Goal: Information Seeking & Learning: Find specific fact

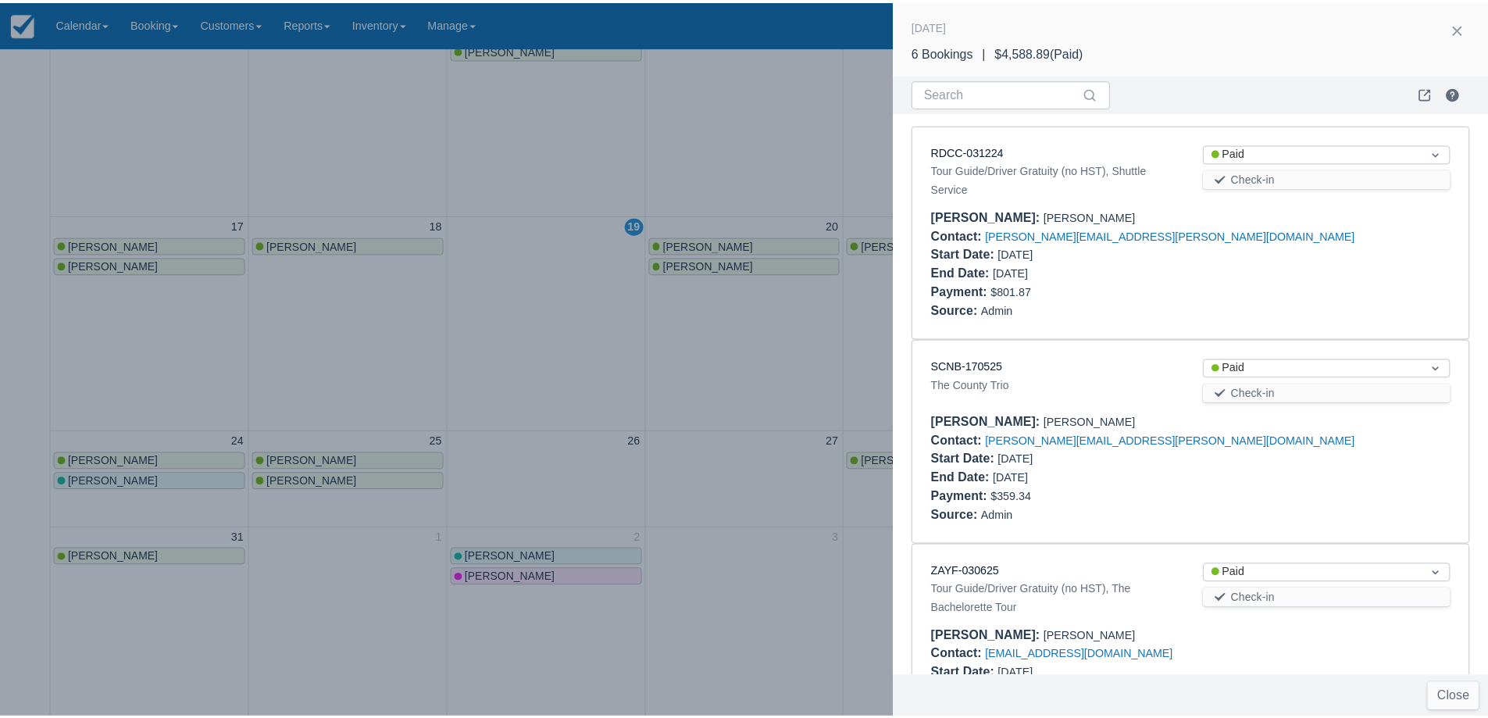
scroll to position [469, 0]
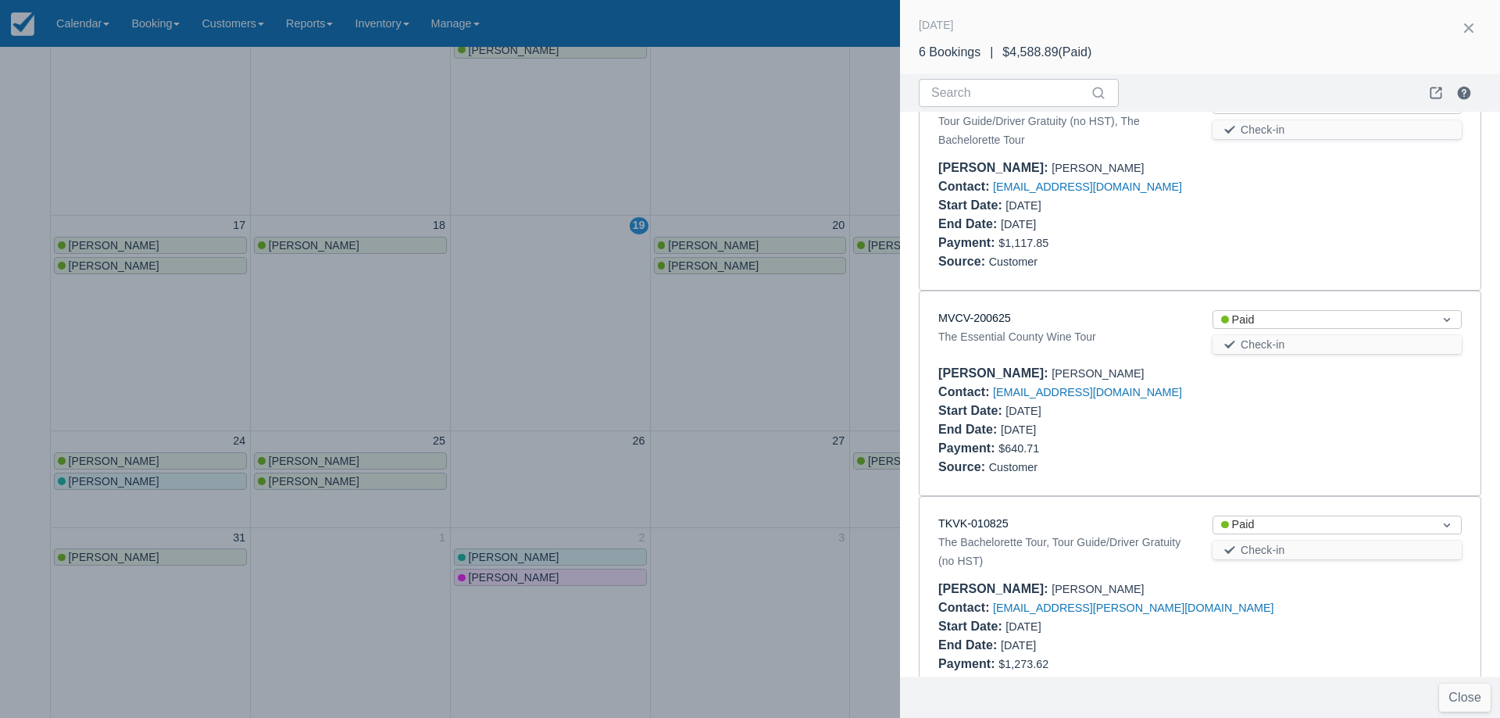
click at [759, 362] on div at bounding box center [750, 359] width 1500 height 718
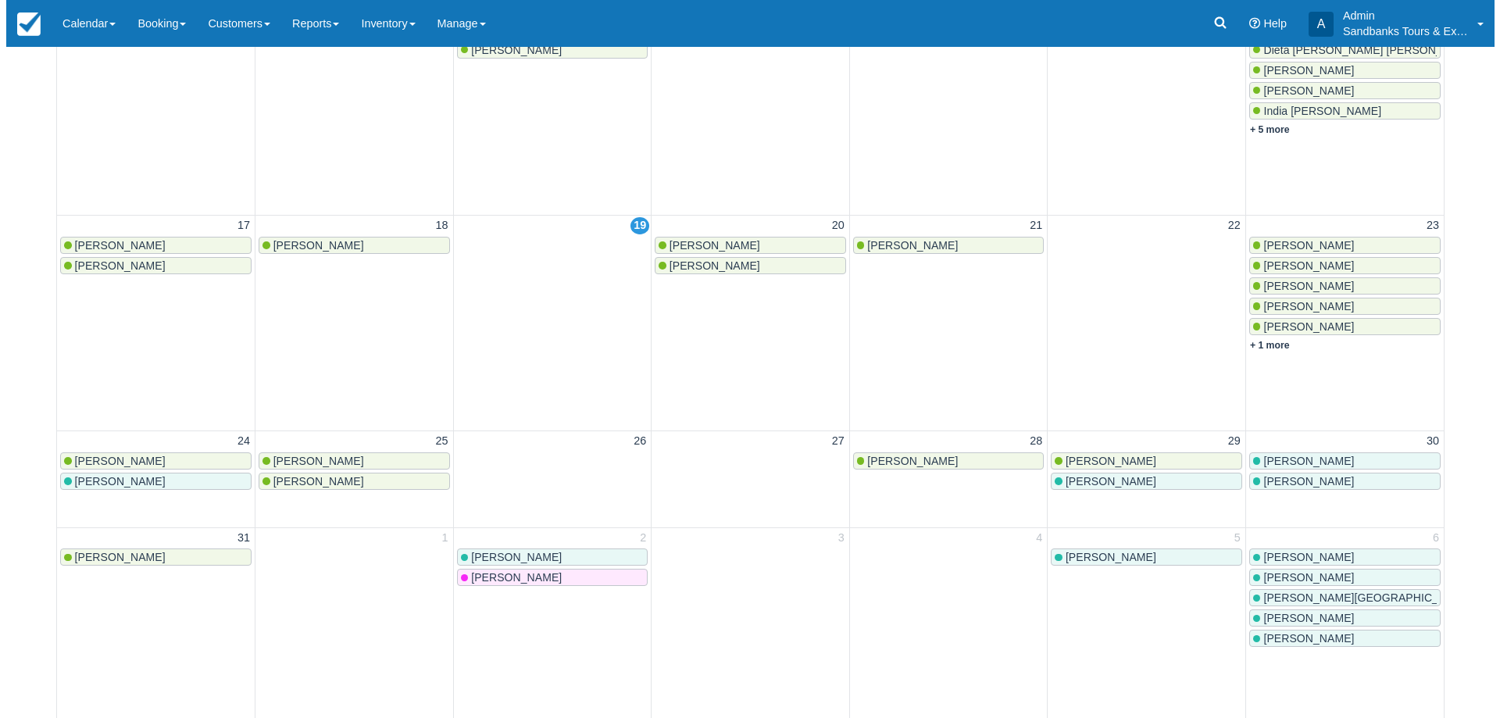
scroll to position [0, 0]
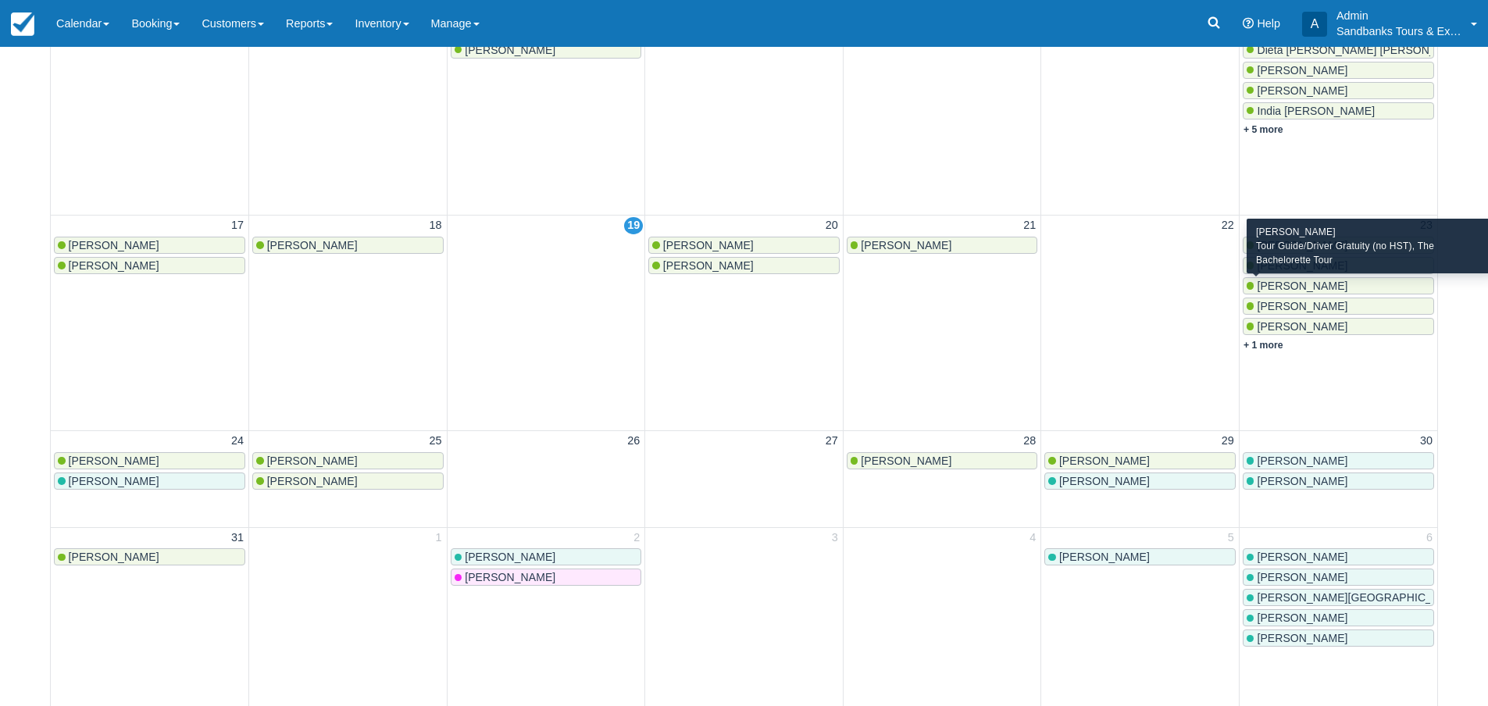
click at [1297, 282] on span "Samantha Di Feo" at bounding box center [1302, 286] width 91 height 13
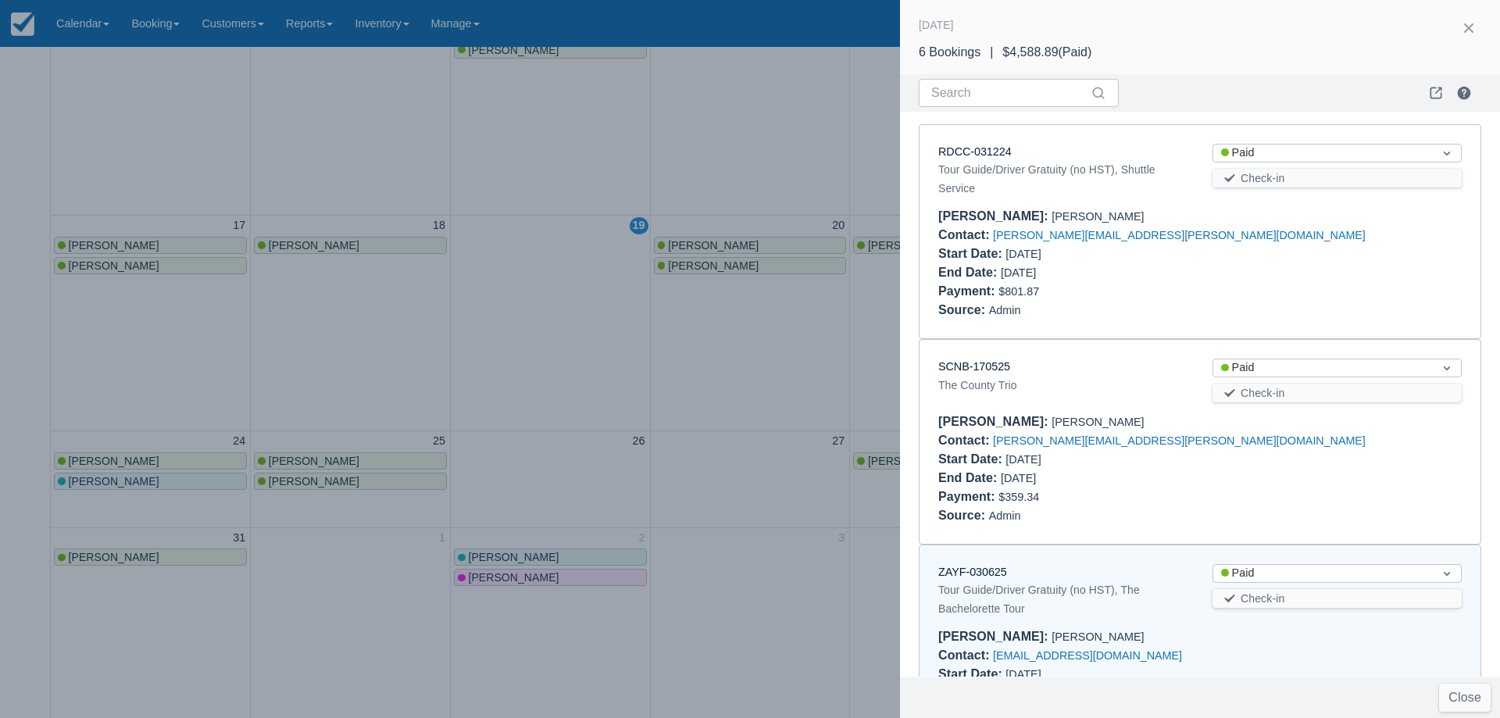
scroll to position [433, 0]
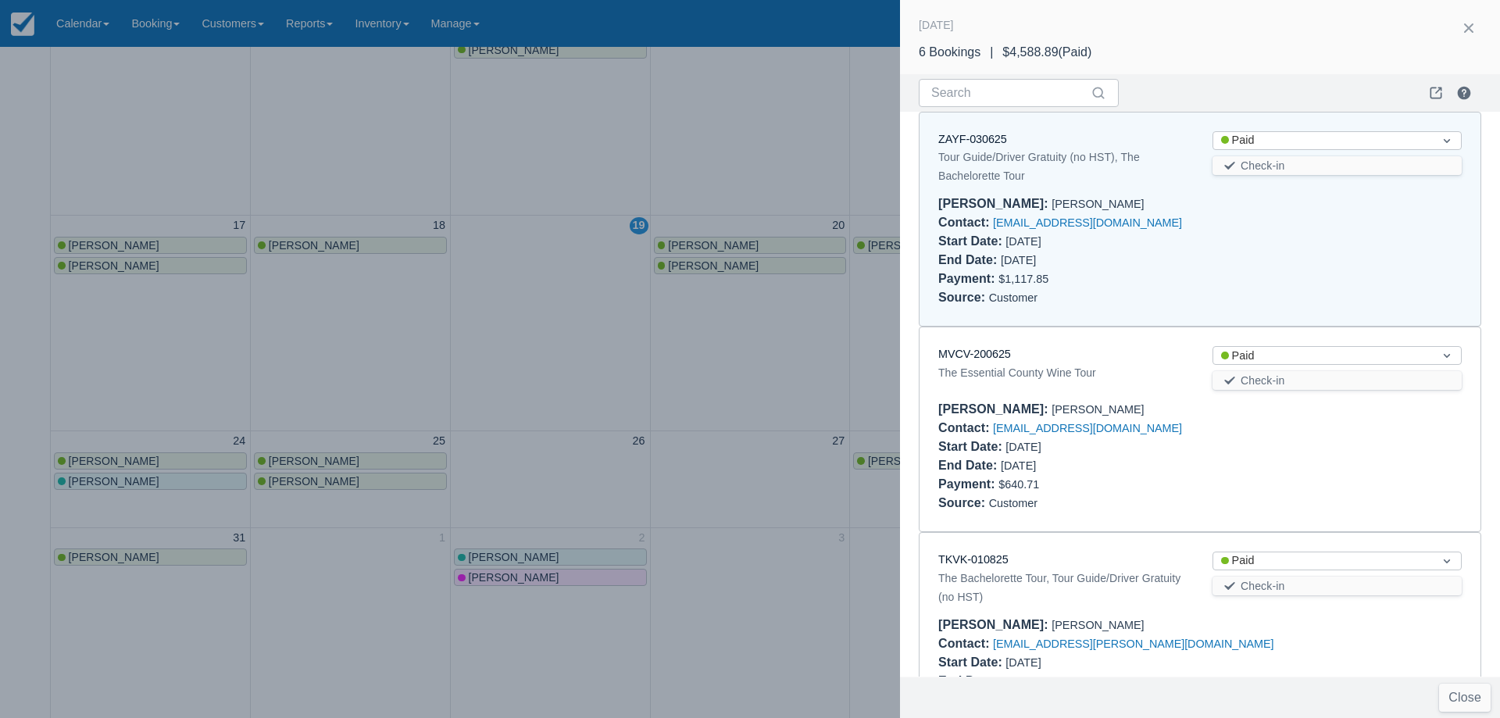
click at [984, 128] on div "ZAYF-030625 Tour Guide/Driver Gratuity (no HST), The Bachelorette Tour Status P…" at bounding box center [1200, 220] width 561 height 214
click at [980, 136] on link "ZAYF-030625" at bounding box center [972, 139] width 69 height 13
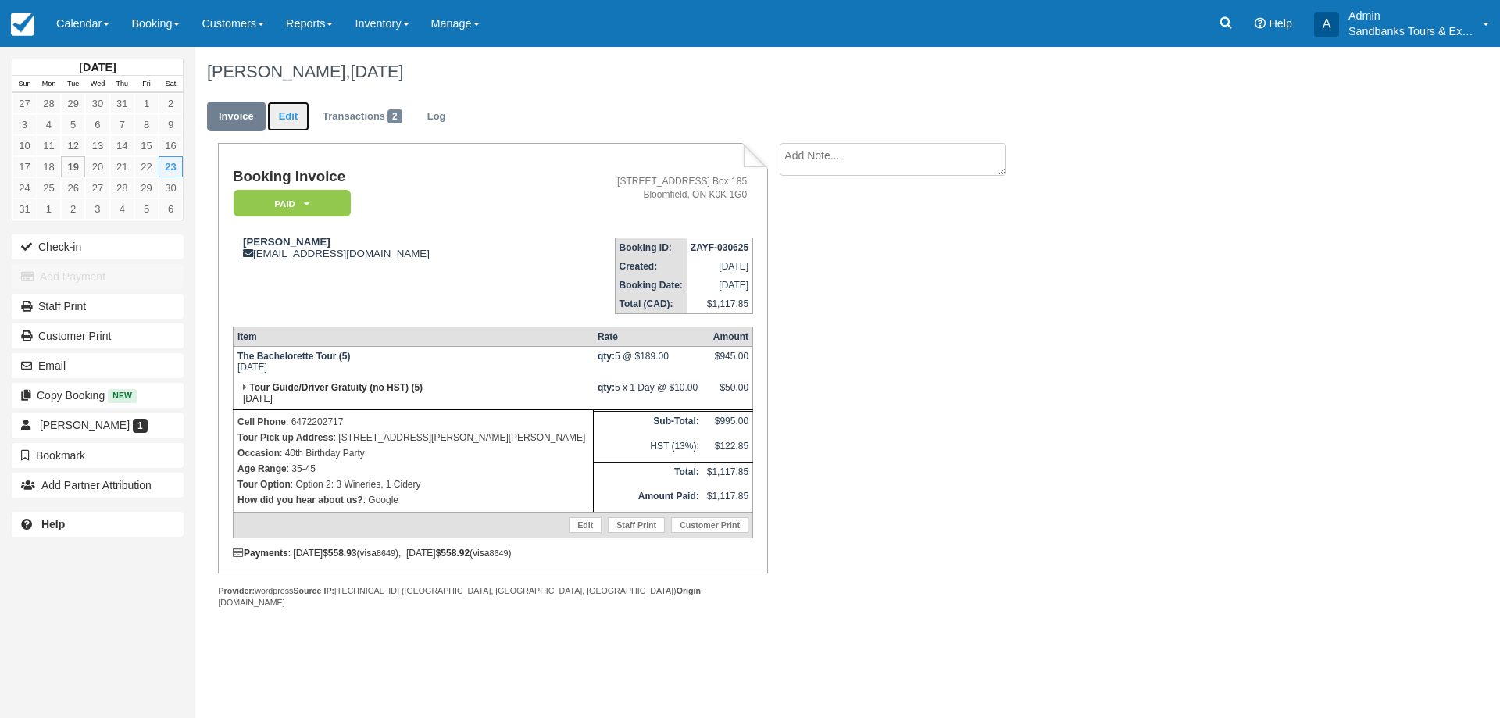
click at [290, 116] on link "Edit" at bounding box center [288, 117] width 42 height 30
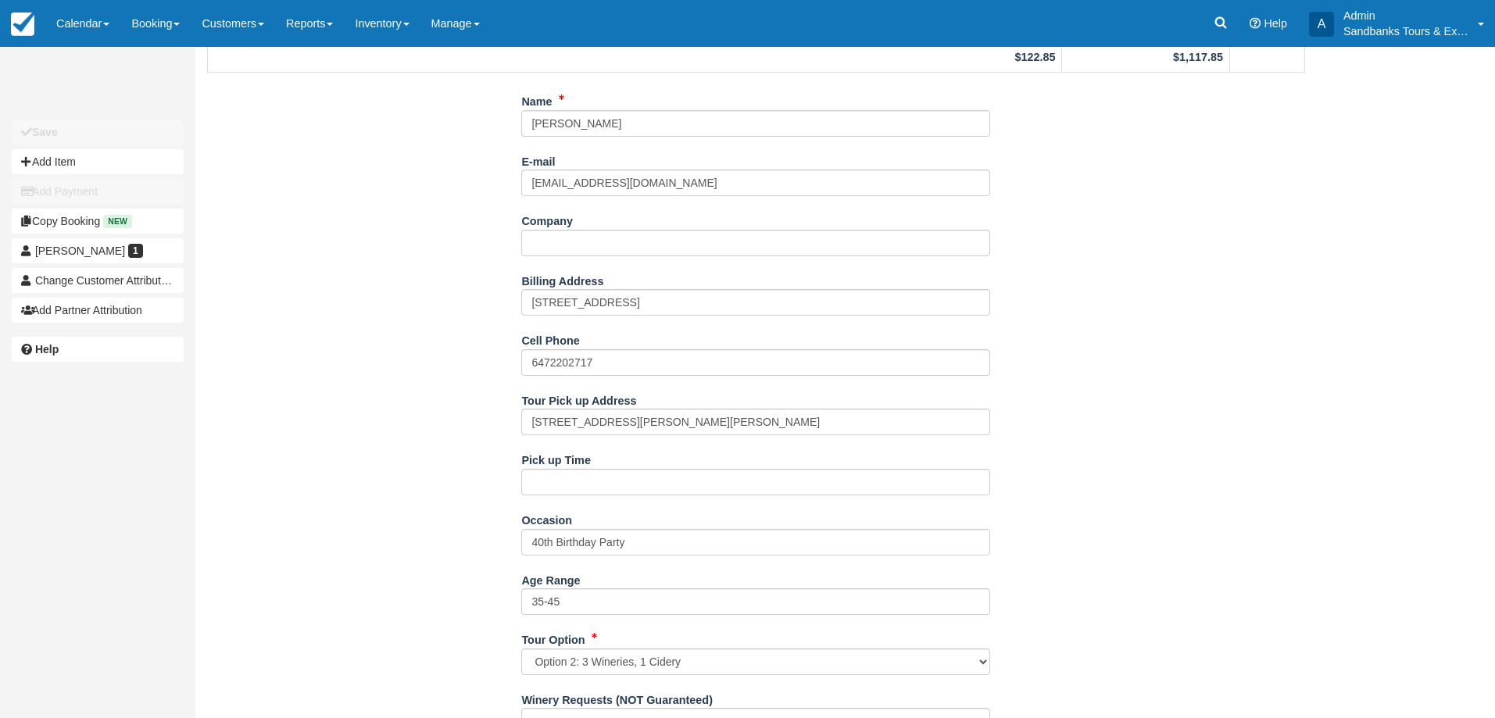
scroll to position [234, 0]
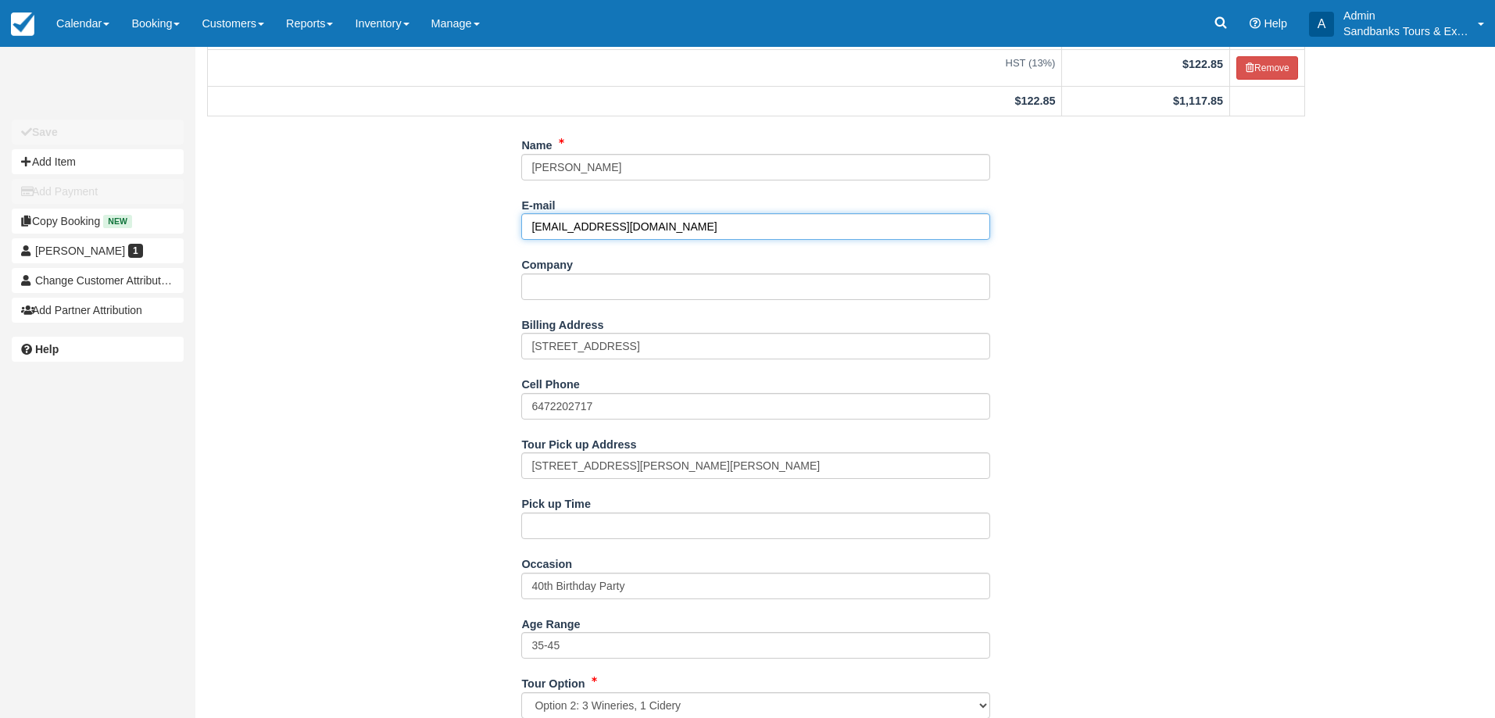
click at [594, 223] on input "samanthadifeo13@hotmail.com" at bounding box center [755, 226] width 469 height 27
click at [594, 223] on input "[EMAIL_ADDRESS][DOMAIN_NAME]" at bounding box center [755, 226] width 469 height 27
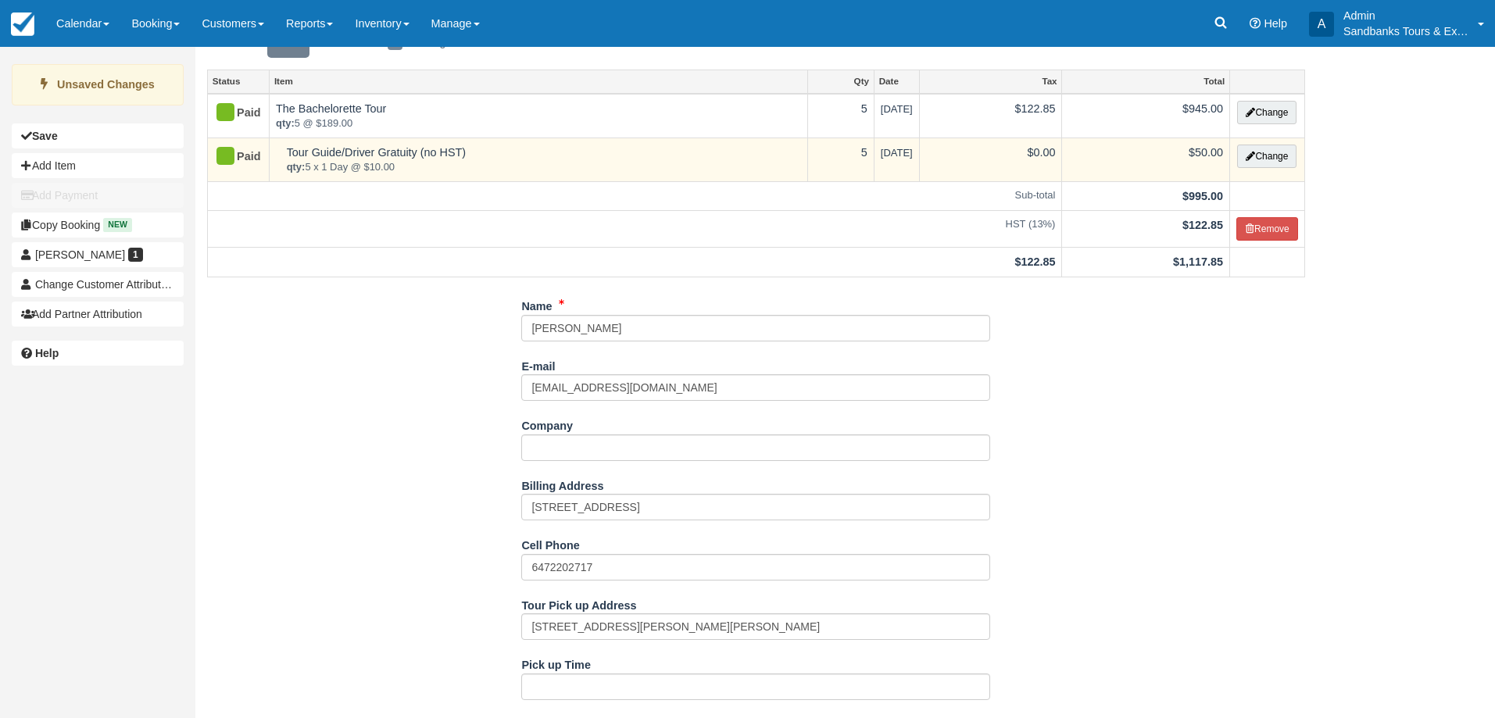
scroll to position [0, 0]
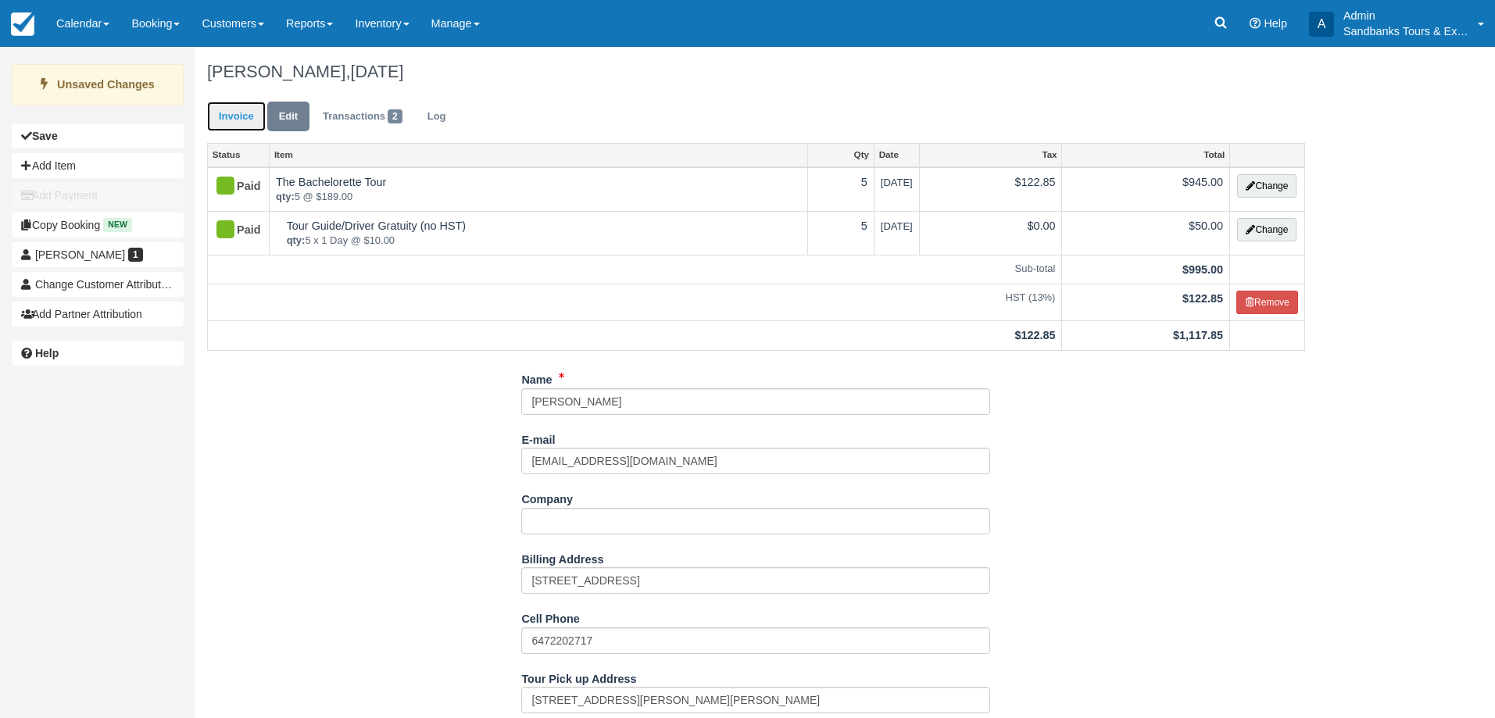
click at [232, 131] on link "Invoice" at bounding box center [236, 117] width 59 height 30
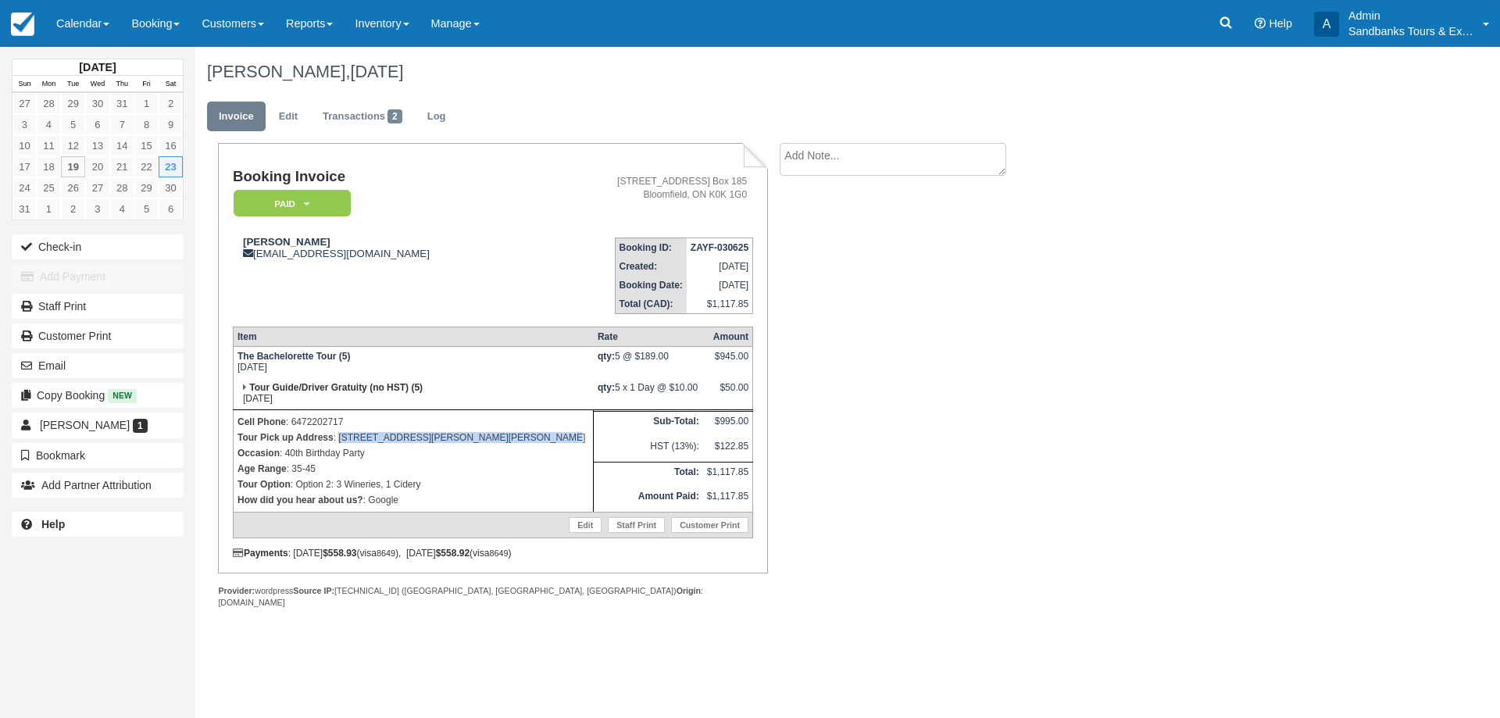
drag, startPoint x: 483, startPoint y: 440, endPoint x: 338, endPoint y: 431, distance: 144.8
click at [338, 431] on p "Tour Pick up Address : [STREET_ADDRESS][PERSON_NAME][PERSON_NAME]" at bounding box center [414, 438] width 352 height 16
click at [1089, 441] on div "[PERSON_NAME], [DATE] Invoice Edit Transactions 2 Log Booking Invoice Paid   Pe…" at bounding box center [757, 344] width 1125 height 595
click at [102, 20] on link "Calendar" at bounding box center [82, 23] width 75 height 47
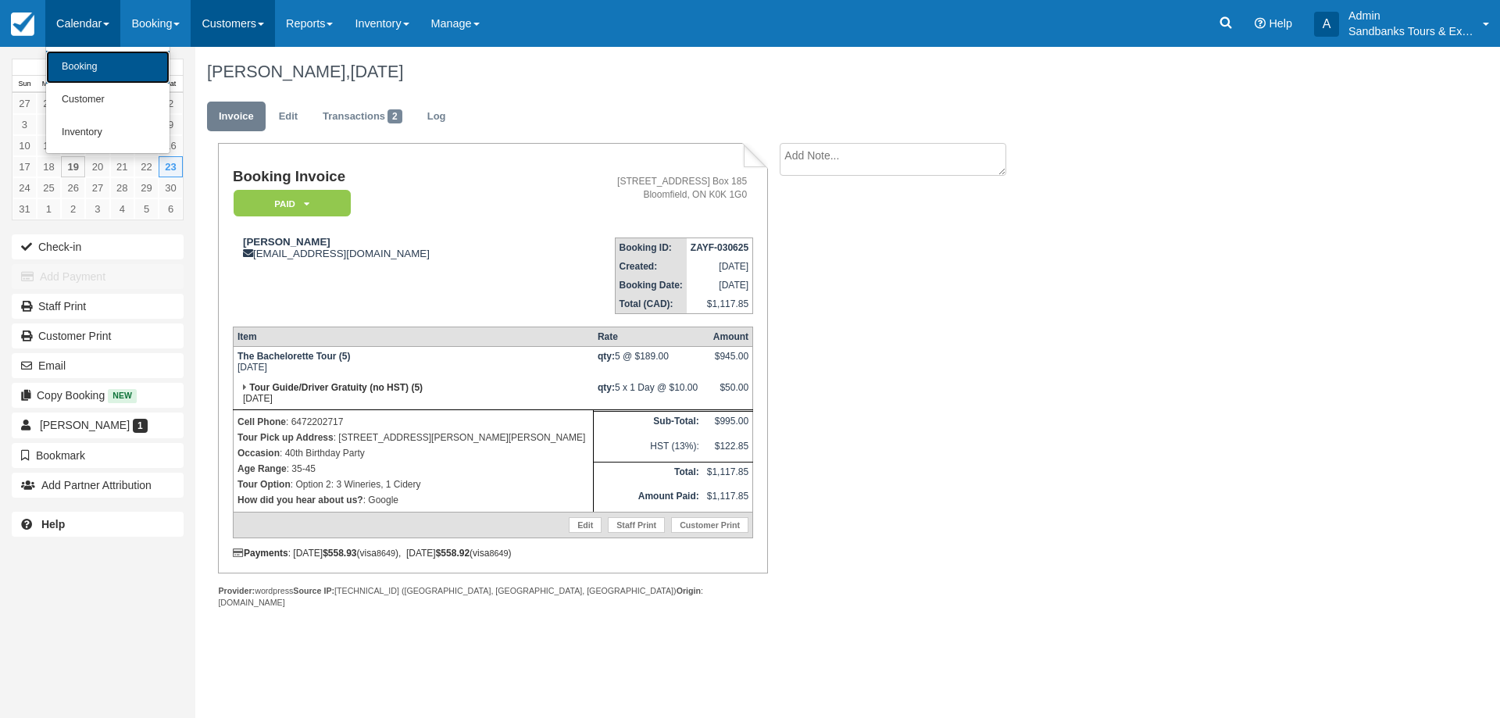
drag, startPoint x: 98, startPoint y: 56, endPoint x: 278, endPoint y: 20, distance: 184.0
click at [97, 56] on link "Booking" at bounding box center [107, 67] width 123 height 33
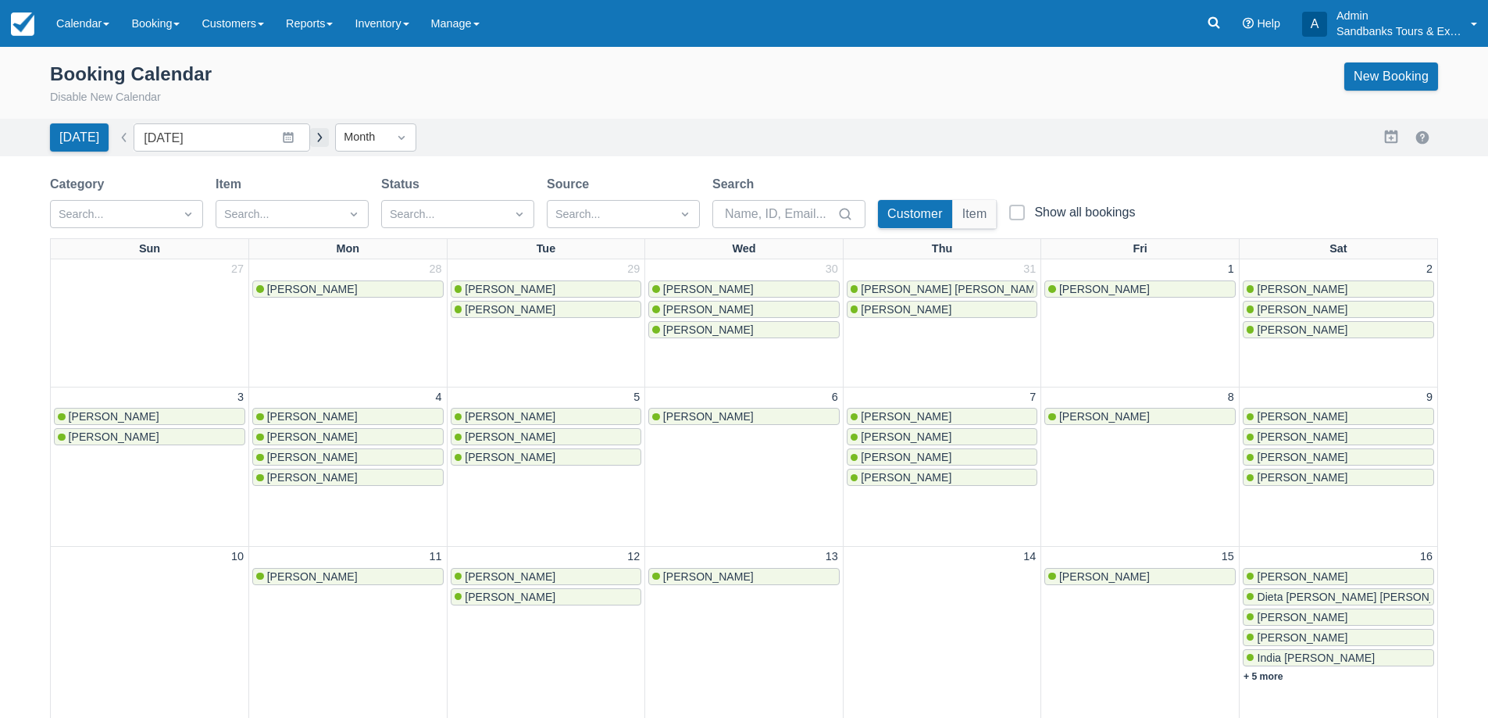
click at [310, 145] on button "button" at bounding box center [319, 137] width 19 height 19
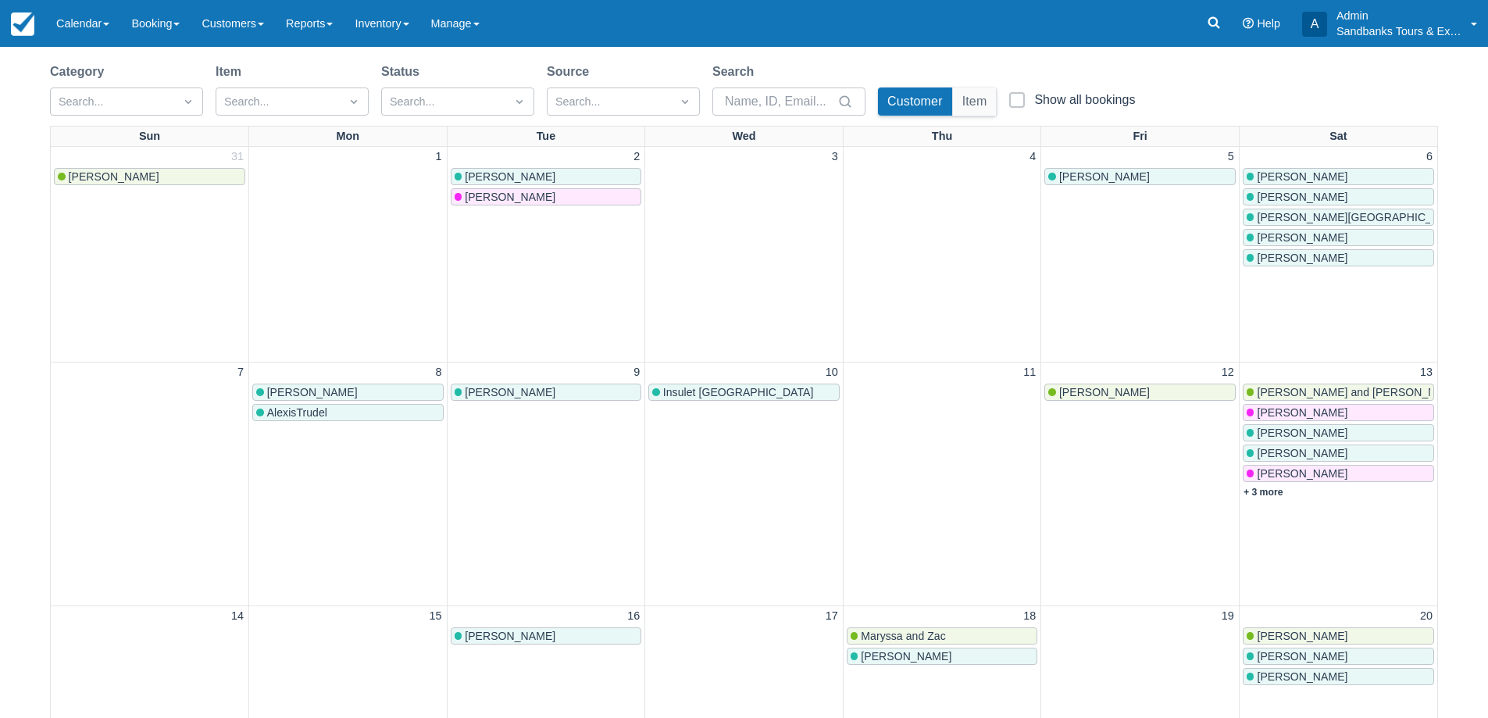
scroll to position [78, 0]
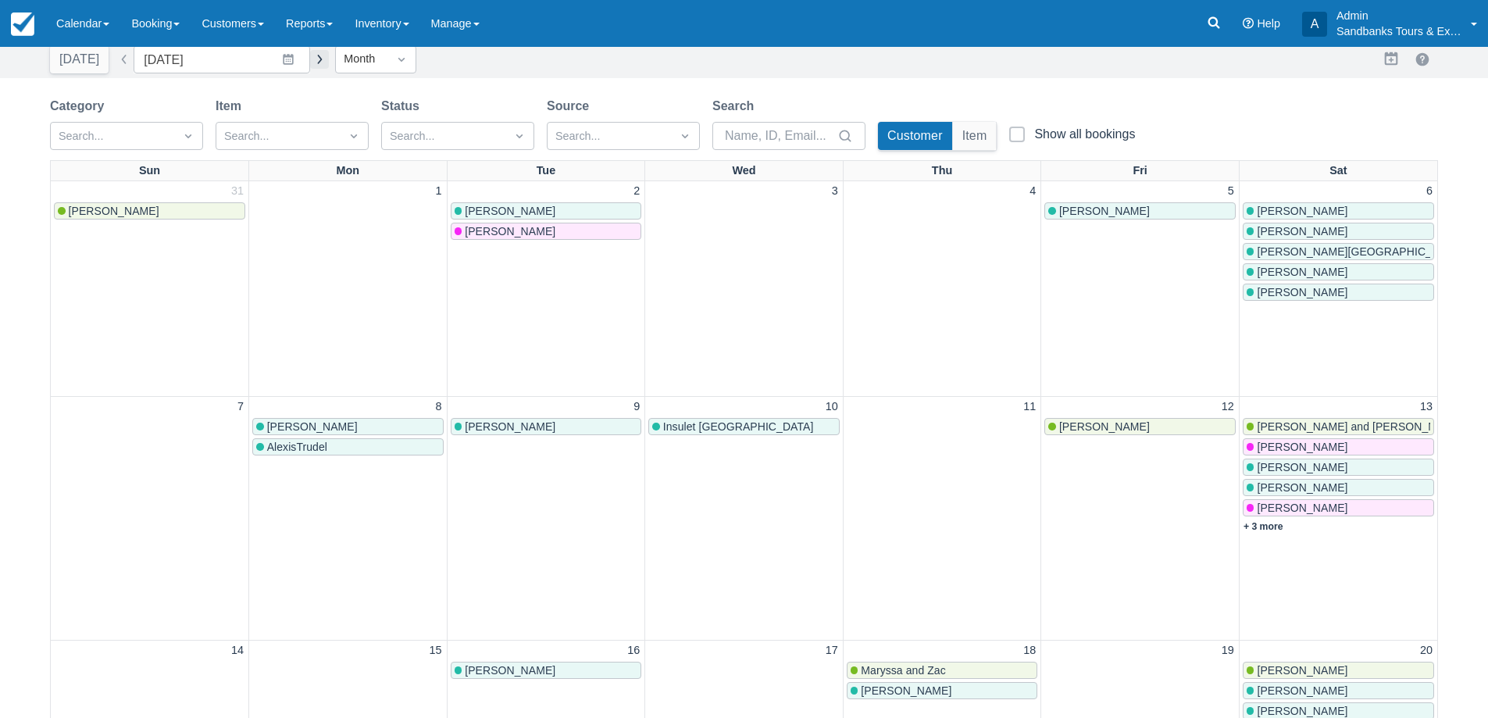
click at [310, 62] on button "button" at bounding box center [319, 59] width 19 height 19
type input "October 2025"
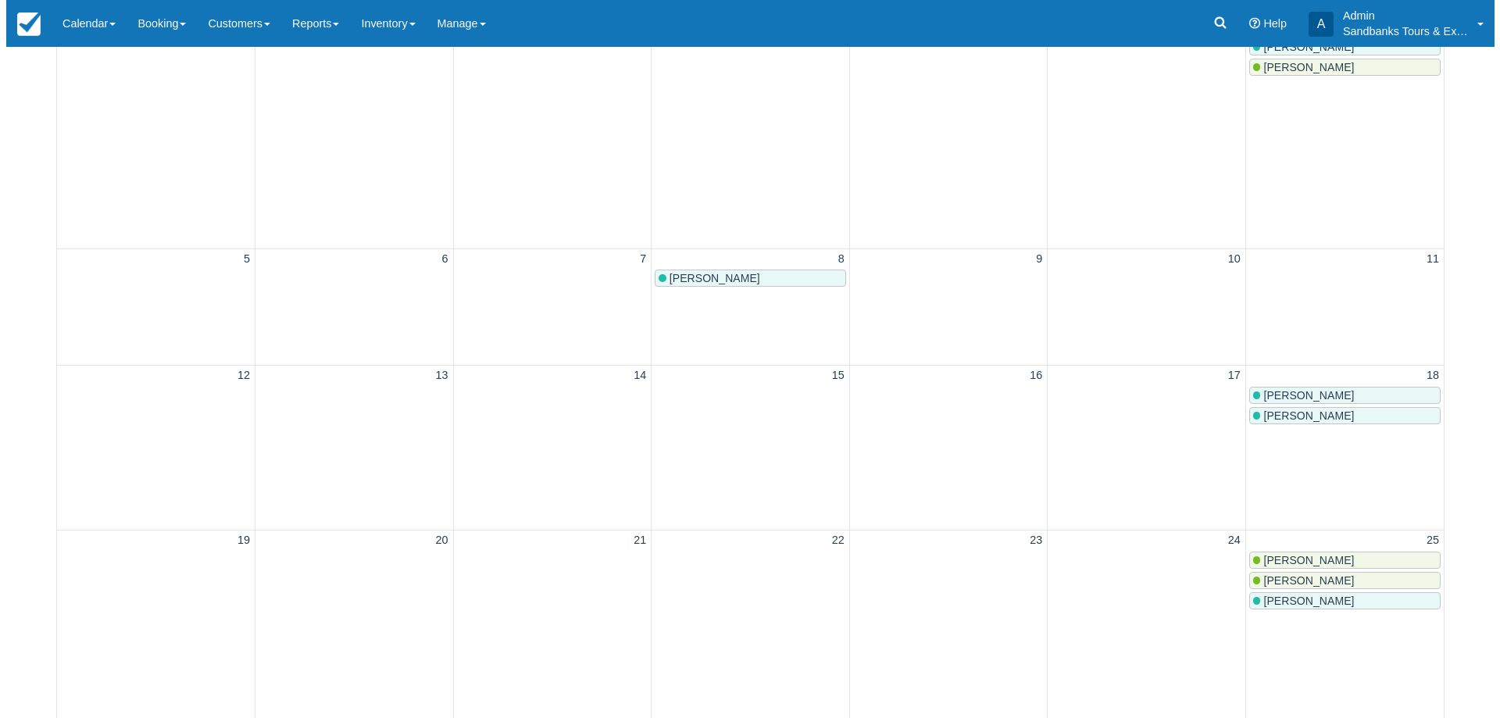
scroll to position [469, 0]
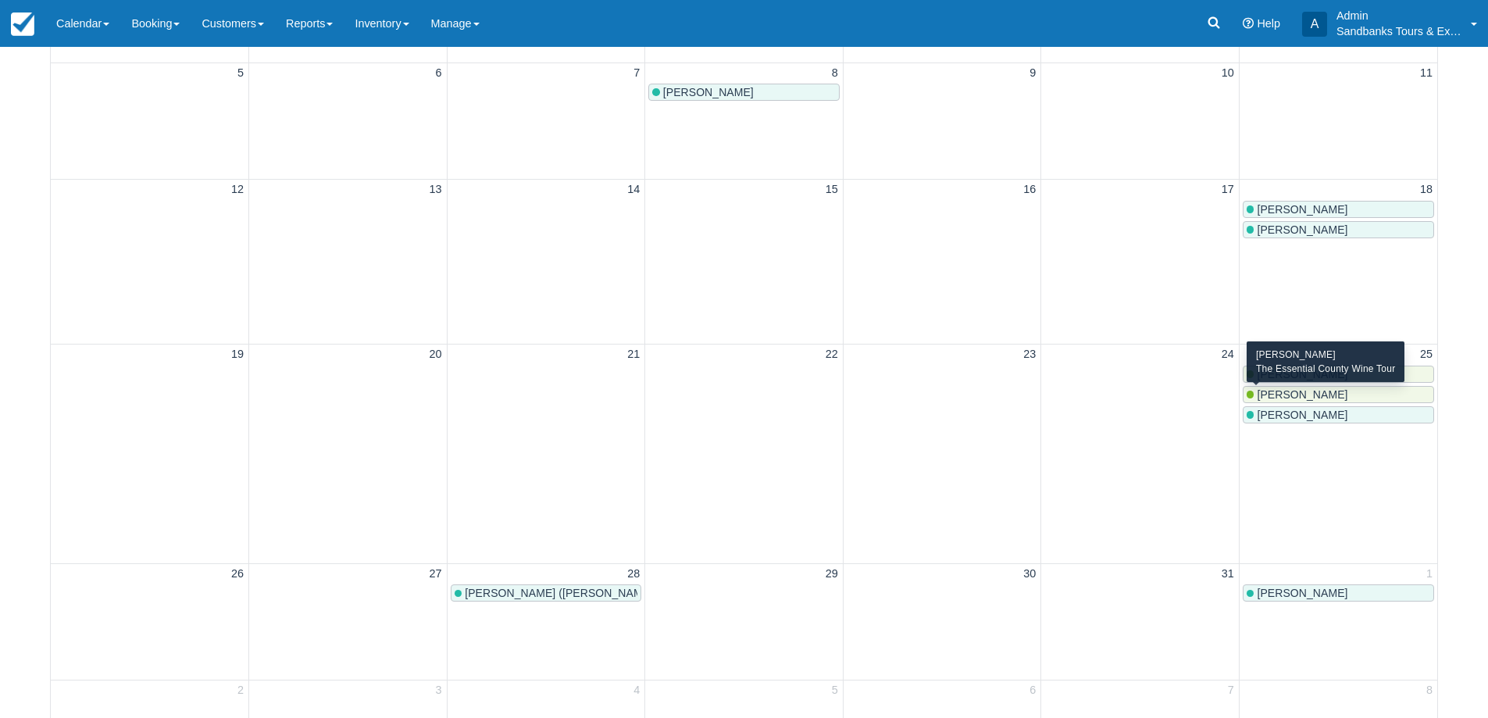
click at [1293, 396] on span "Sam Deelen" at bounding box center [1302, 394] width 91 height 13
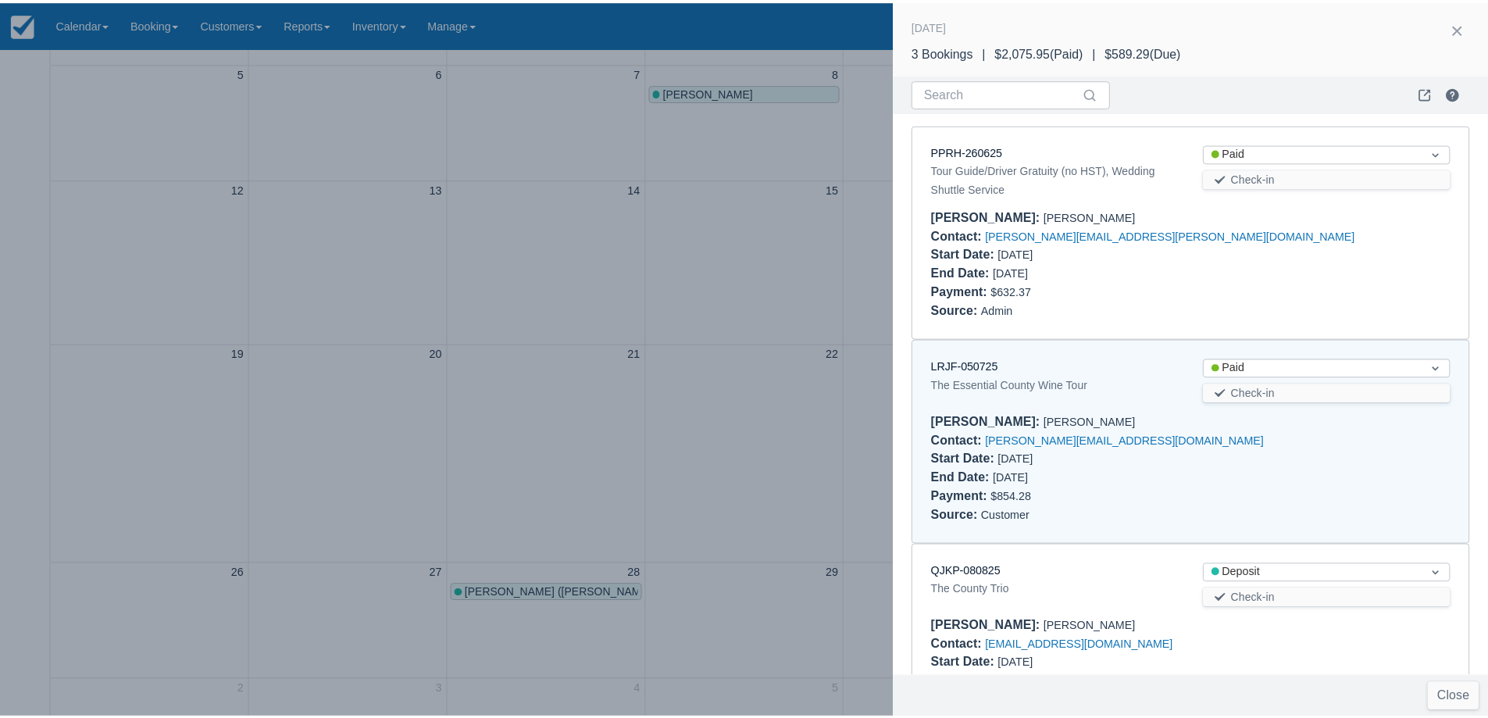
scroll to position [86, 0]
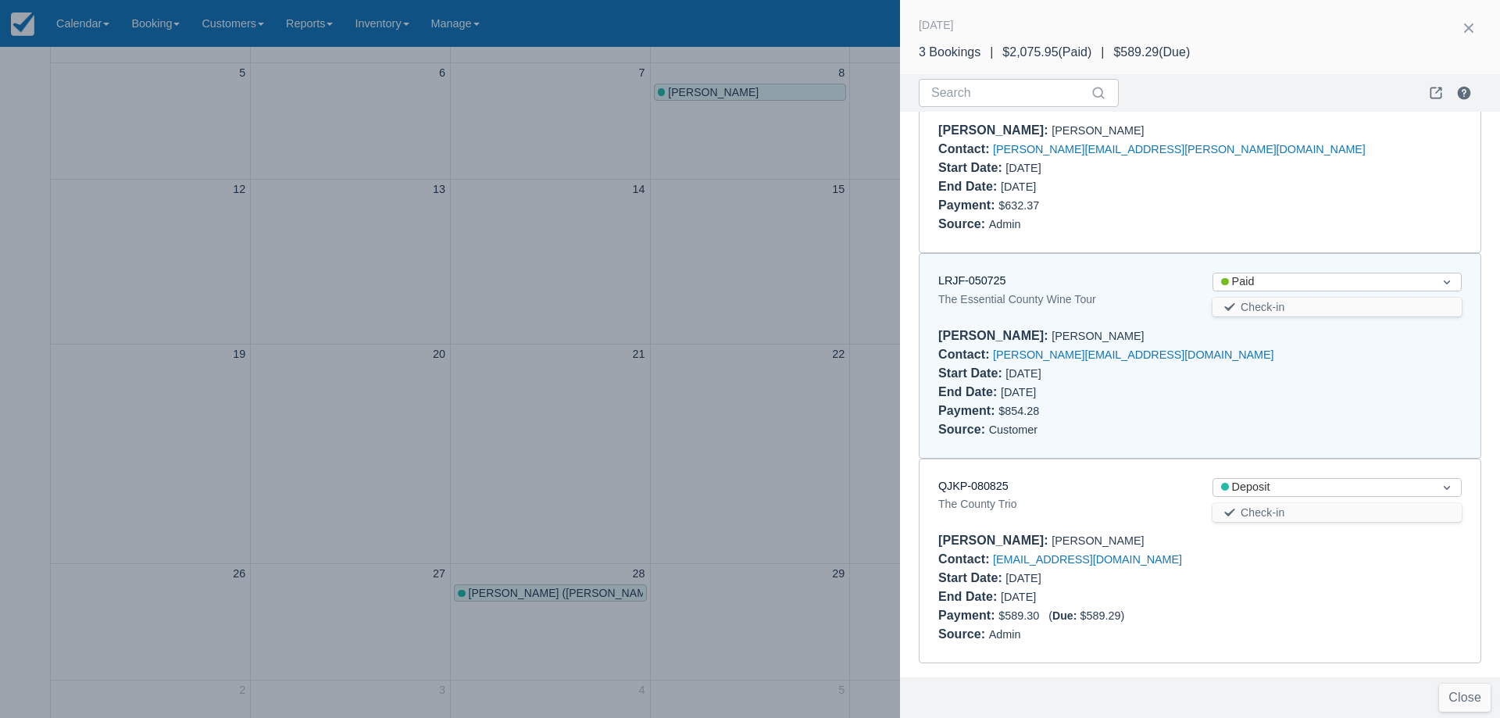
click at [522, 245] on div at bounding box center [750, 359] width 1500 height 718
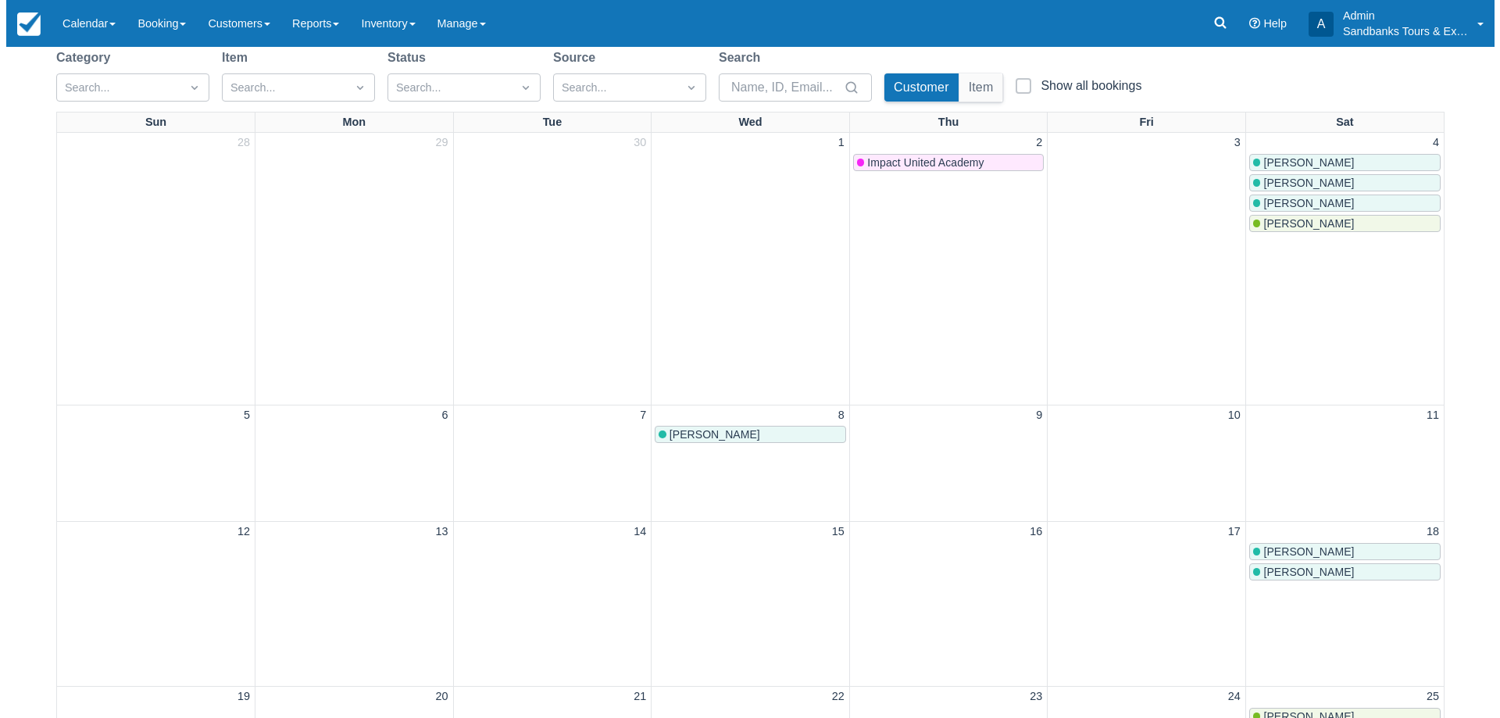
scroll to position [0, 0]
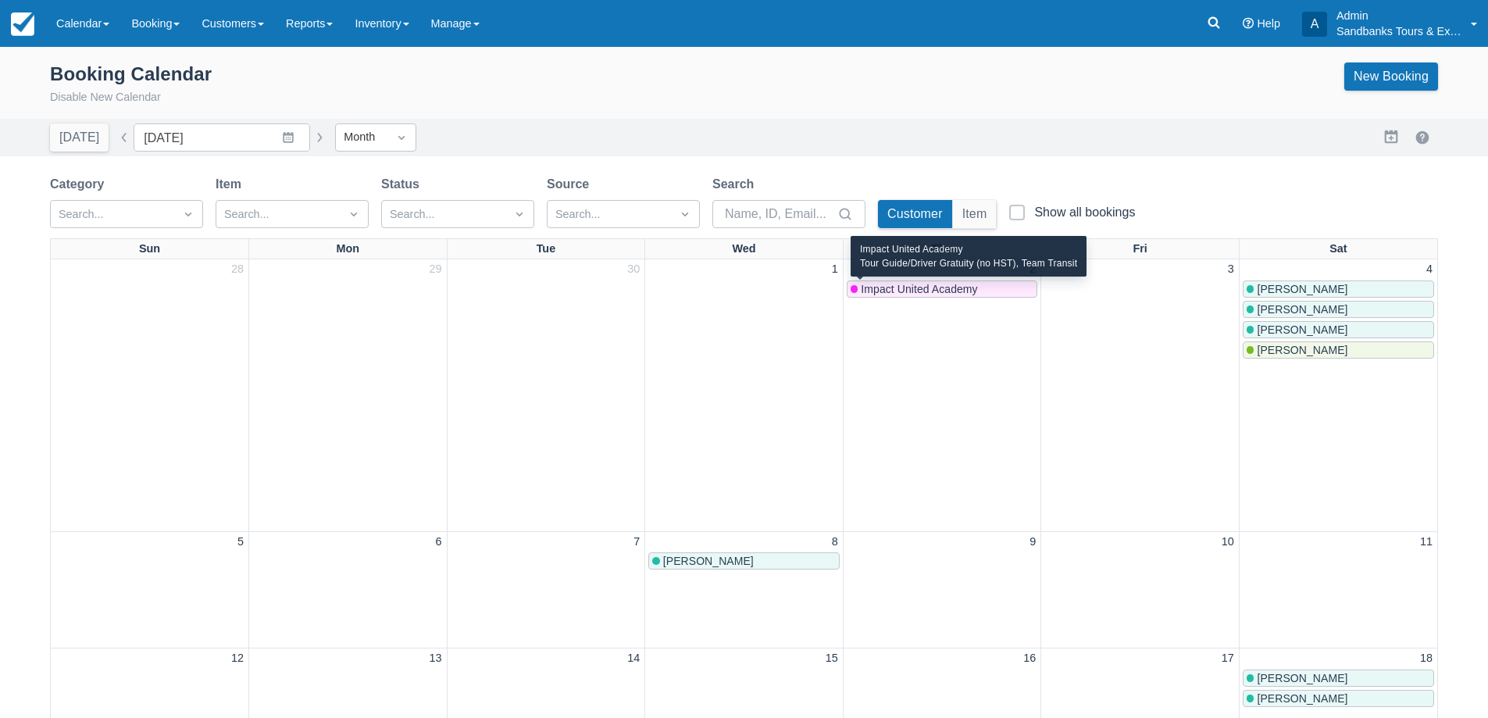
click at [966, 294] on span "Impact United Academy" at bounding box center [919, 289] width 116 height 13
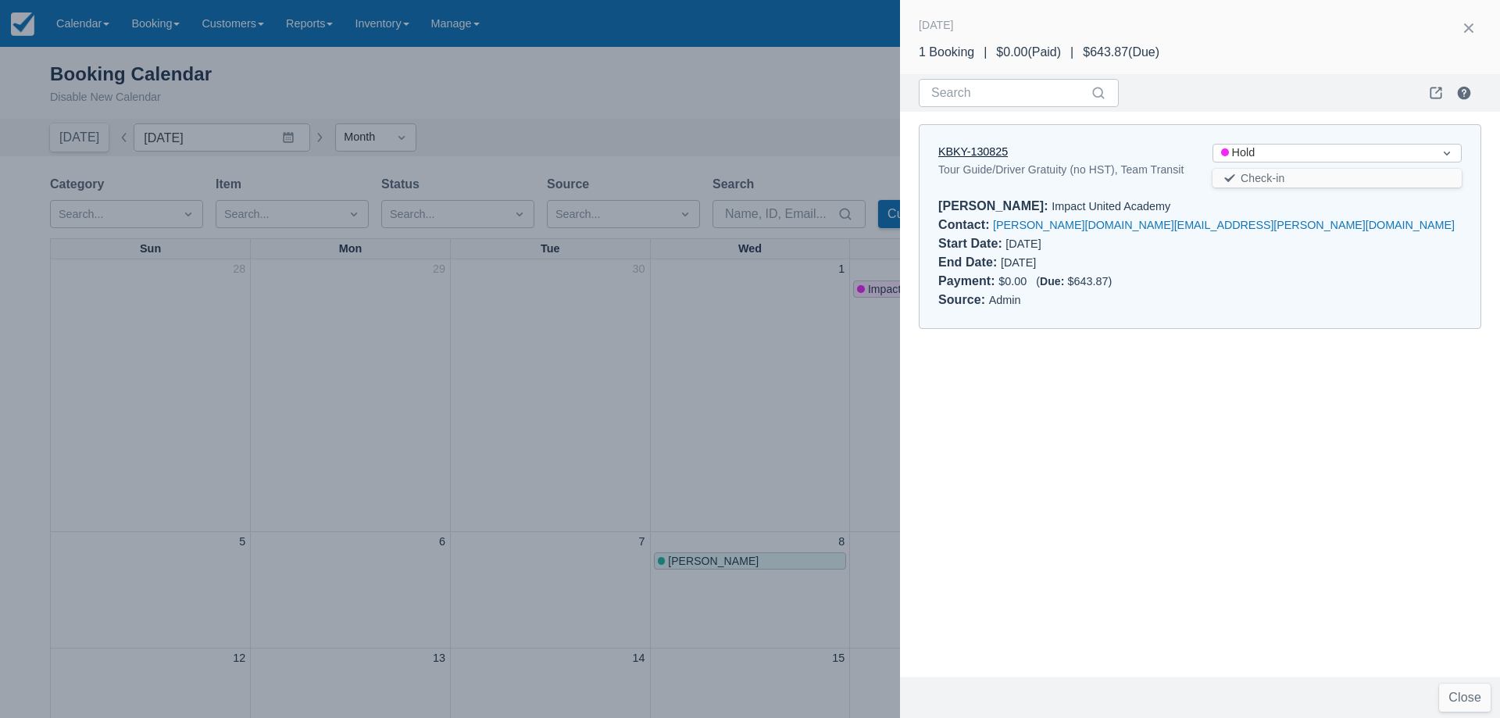
click at [987, 154] on link "KBKY-130825" at bounding box center [973, 151] width 70 height 13
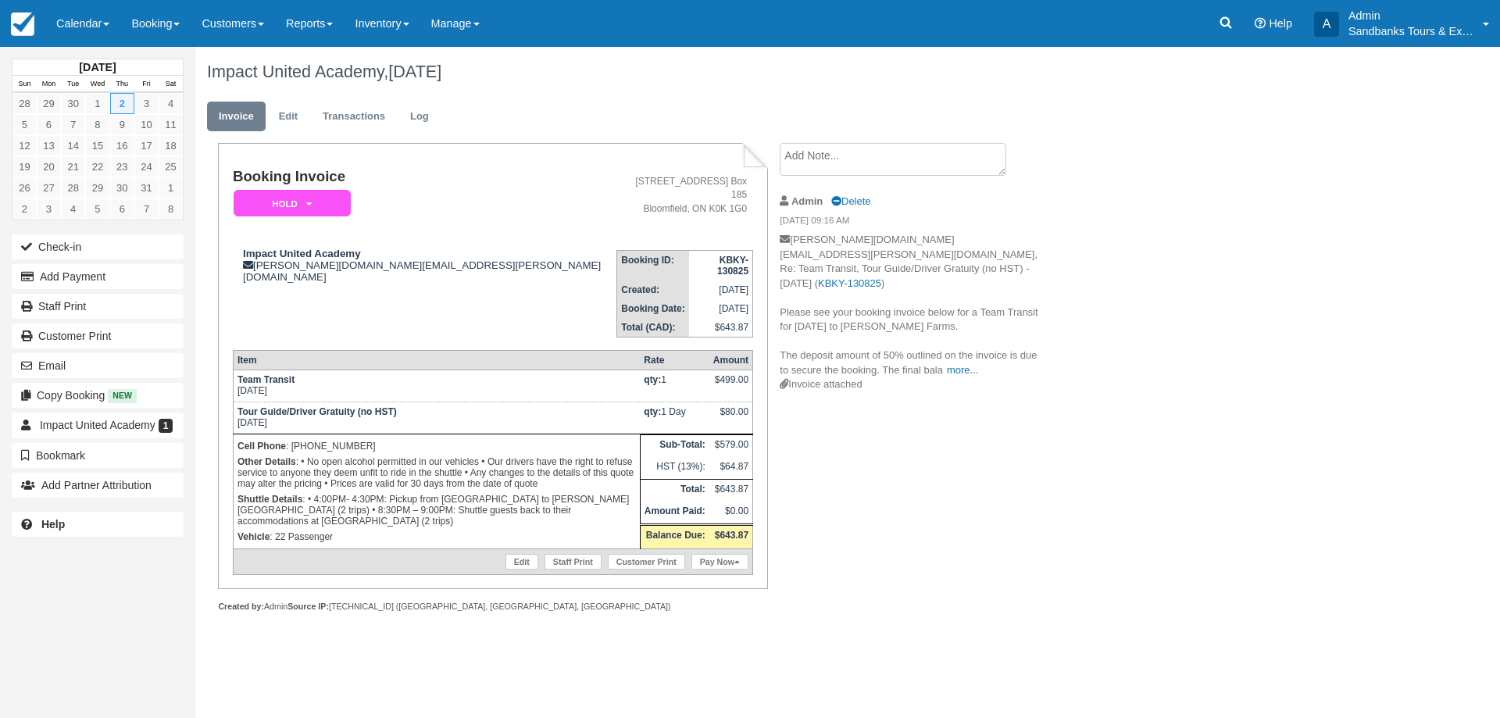
click at [1086, 233] on div "Impact [GEOGRAPHIC_DATA], [DATE] Invoice Edit Transactions Log Booking Invoice …" at bounding box center [757, 346] width 1125 height 599
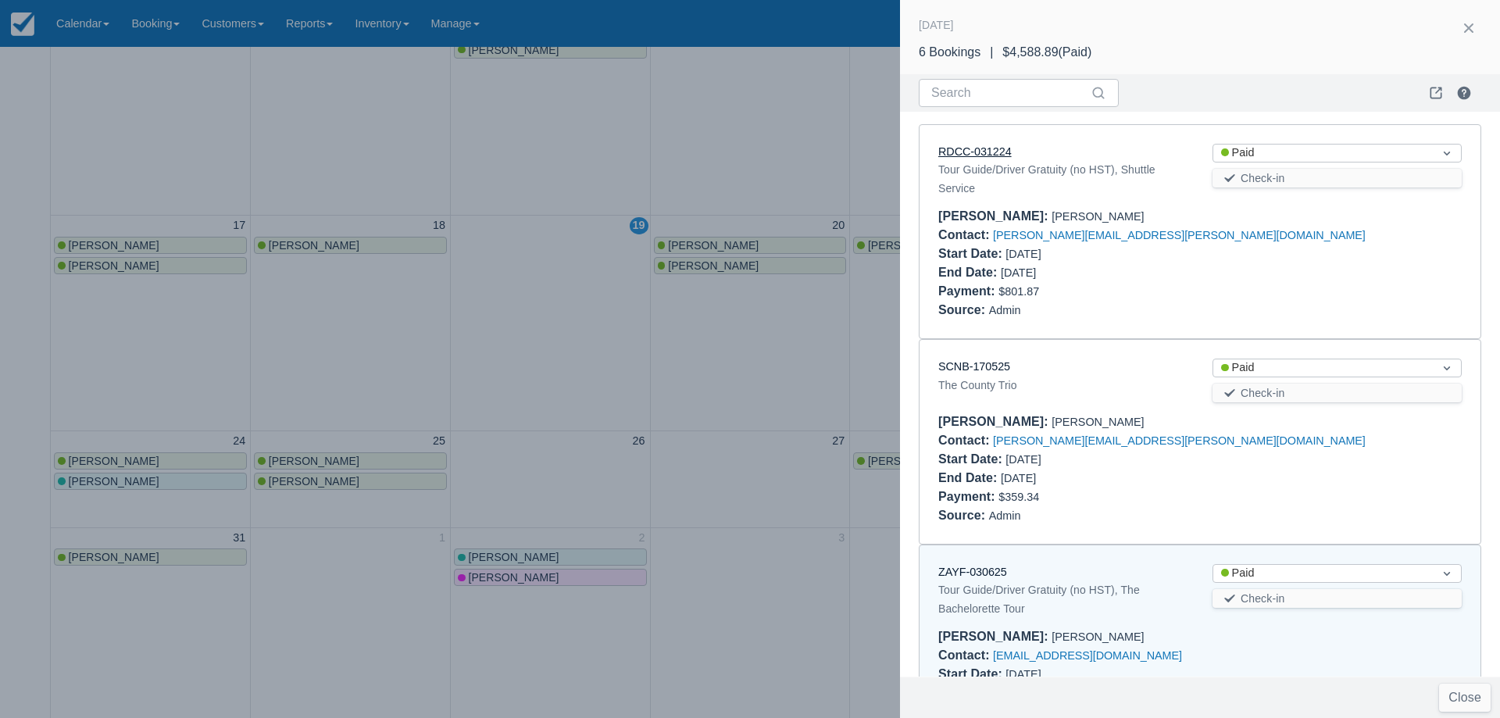
click at [986, 150] on link "RDCC-031224" at bounding box center [974, 151] width 73 height 13
click at [721, 330] on div at bounding box center [750, 359] width 1500 height 718
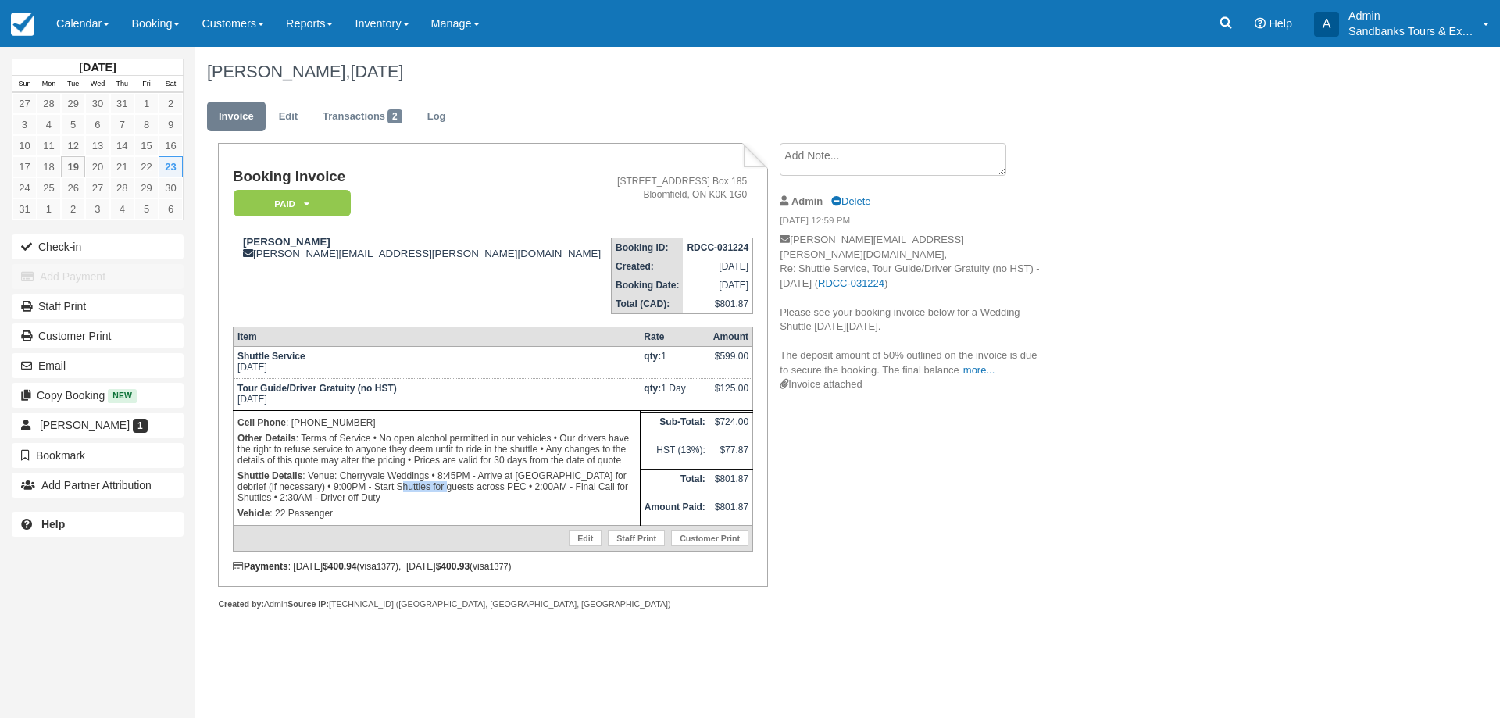
drag, startPoint x: 406, startPoint y: 483, endPoint x: 434, endPoint y: 486, distance: 29.1
click at [434, 486] on p "Shuttle Details : Venue: Cherryvale Weddings • 8:45PM - Arrive at [GEOGRAPHIC_D…" at bounding box center [437, 487] width 398 height 38
click at [458, 475] on p "Shuttle Details : Venue: Cherryvale Weddings • 8:45PM - Arrive at [GEOGRAPHIC_D…" at bounding box center [437, 487] width 398 height 38
drag, startPoint x: 430, startPoint y: 473, endPoint x: 342, endPoint y: 481, distance: 87.8
click at [342, 481] on p "Shuttle Details : Venue: Cherryvale Weddings • 8:45PM - Arrive at [GEOGRAPHIC_D…" at bounding box center [437, 487] width 398 height 38
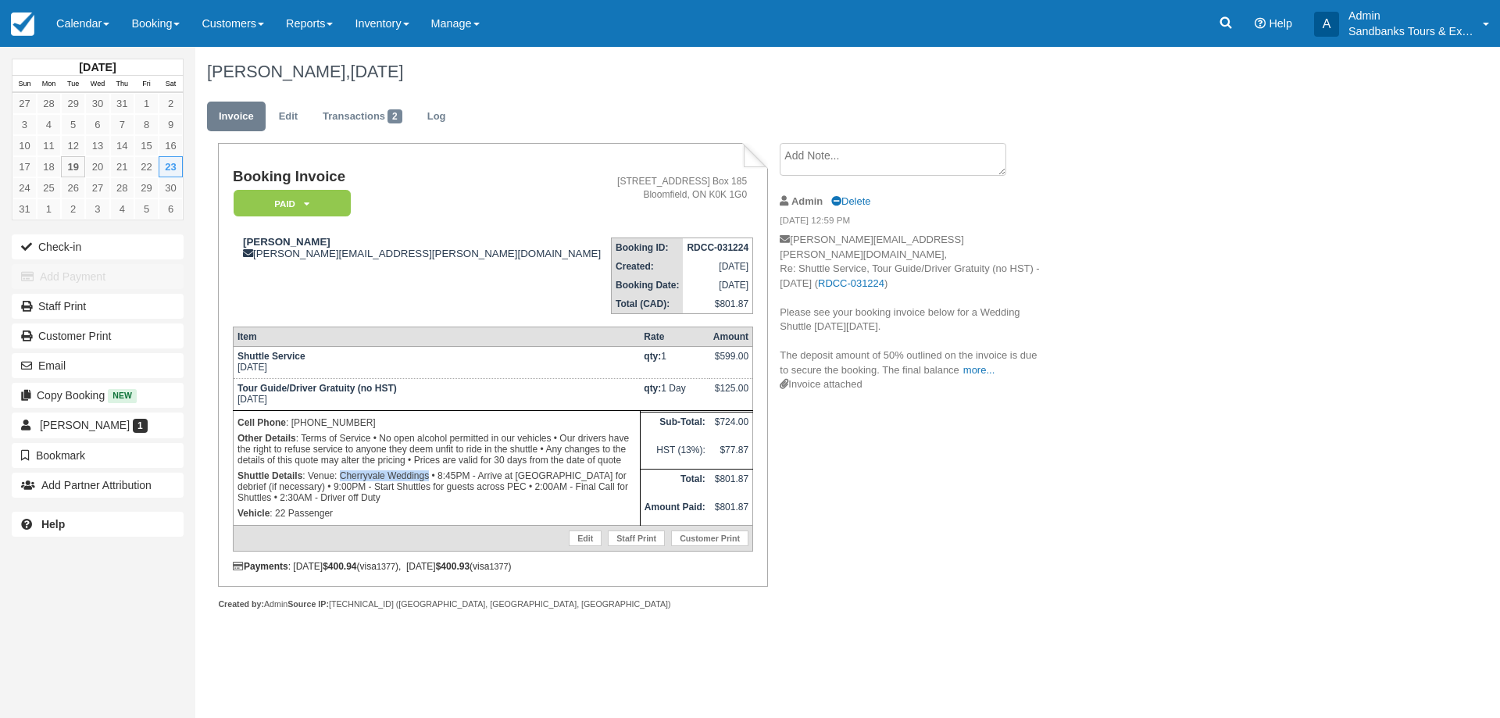
copy p "Cherryvale Weddings"
